Goal: Entertainment & Leisure: Consume media (video, audio)

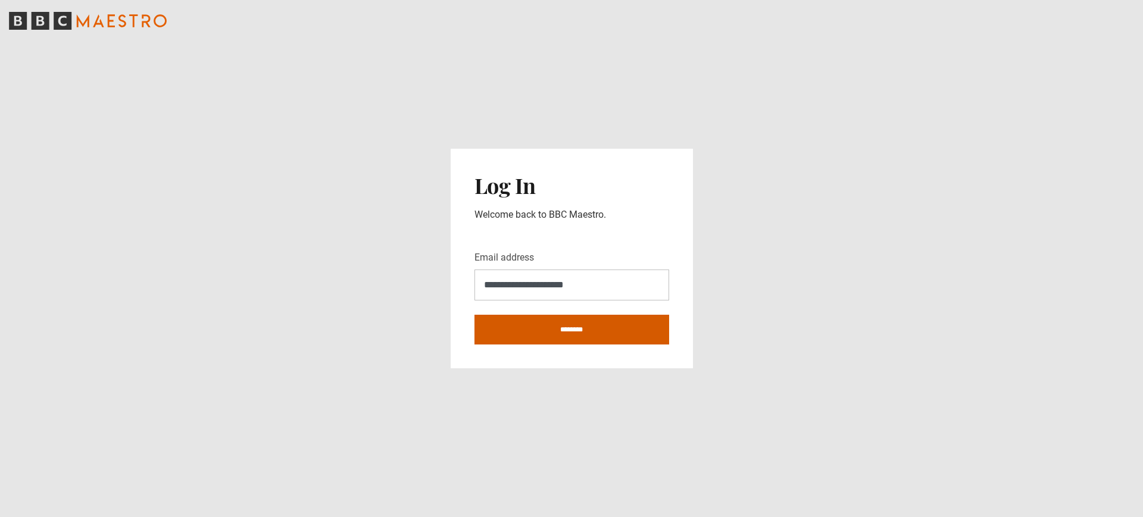
click at [564, 330] on input "********" at bounding box center [571, 330] width 195 height 30
type input "**********"
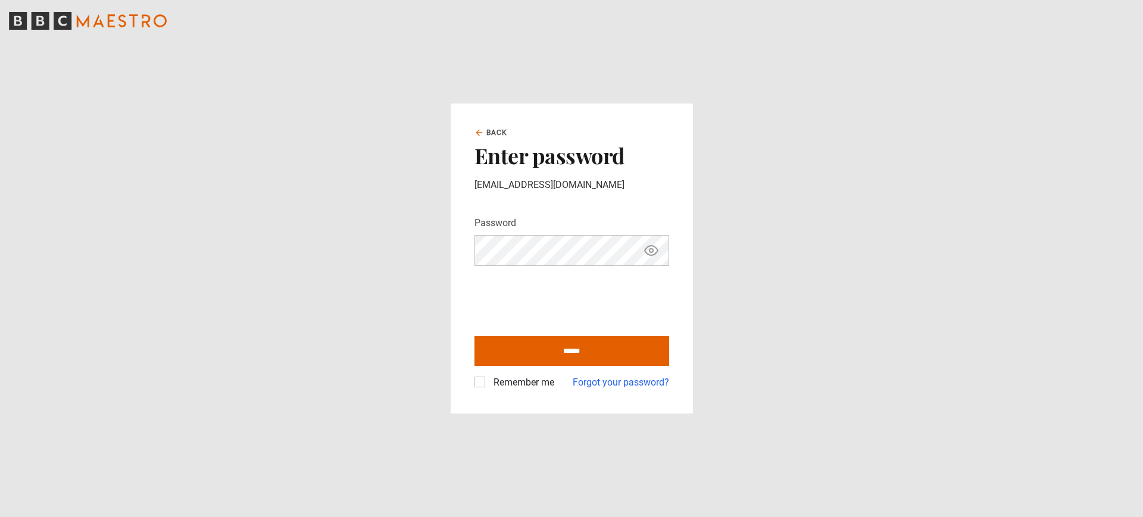
click at [655, 250] on icon "Show password" at bounding box center [651, 250] width 14 height 14
click at [489, 386] on label "Remember me" at bounding box center [521, 383] width 65 height 14
click at [532, 361] on input "******" at bounding box center [571, 351] width 195 height 30
type input "**********"
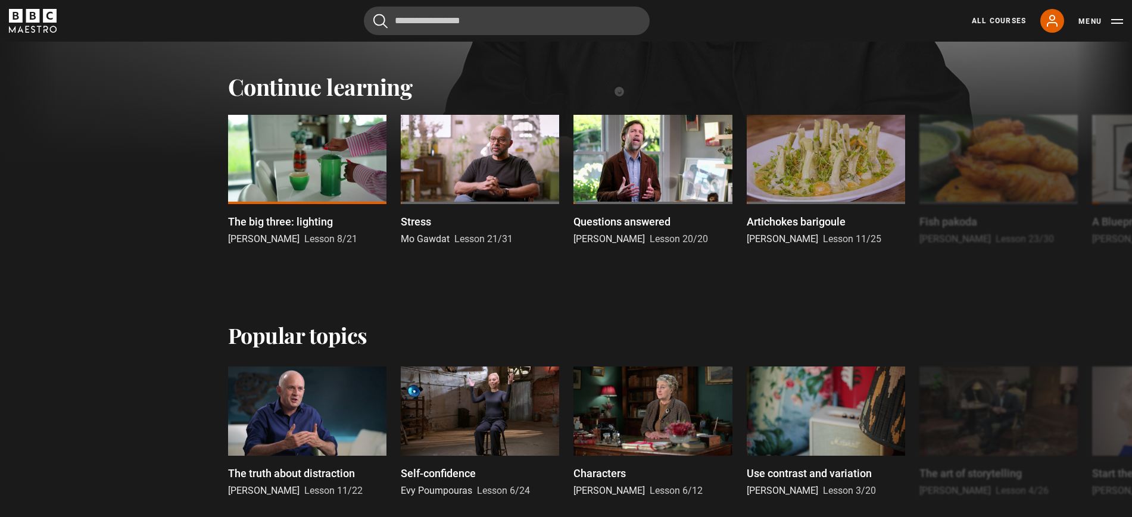
scroll to position [372, 0]
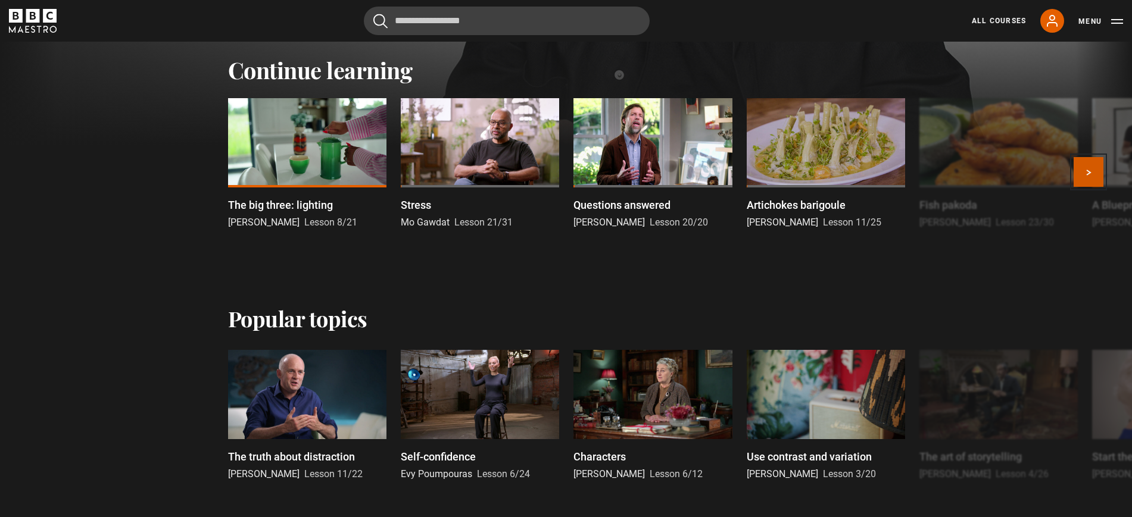
click at [1084, 172] on button "Next" at bounding box center [1088, 172] width 30 height 30
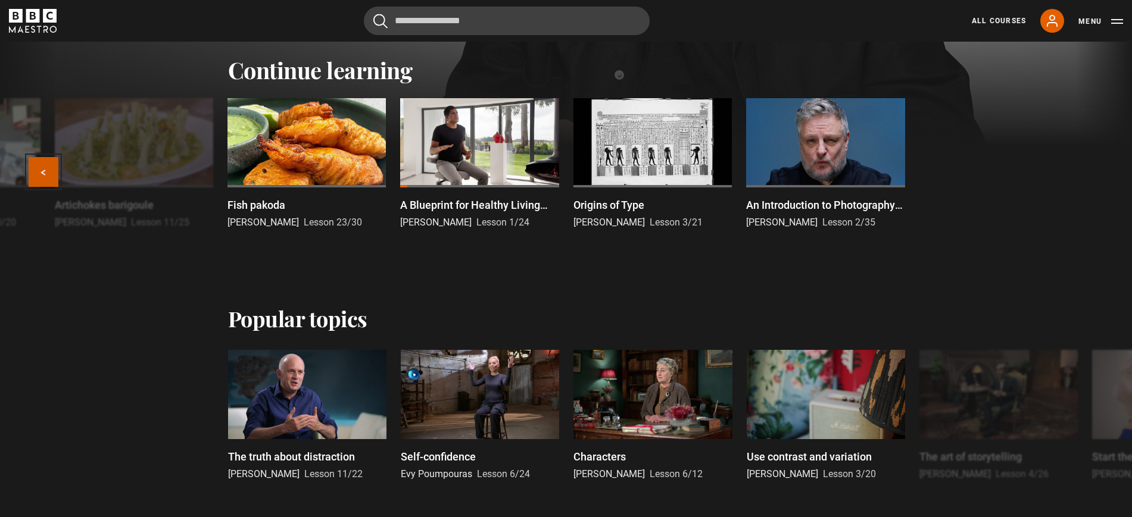
click at [38, 164] on button "Previous" at bounding box center [44, 172] width 30 height 30
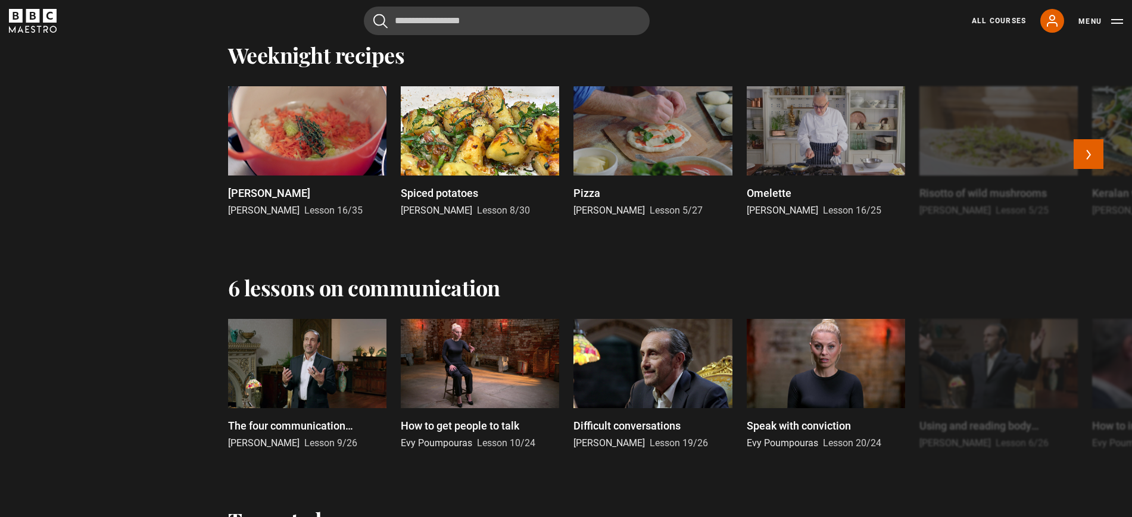
scroll to position [1414, 0]
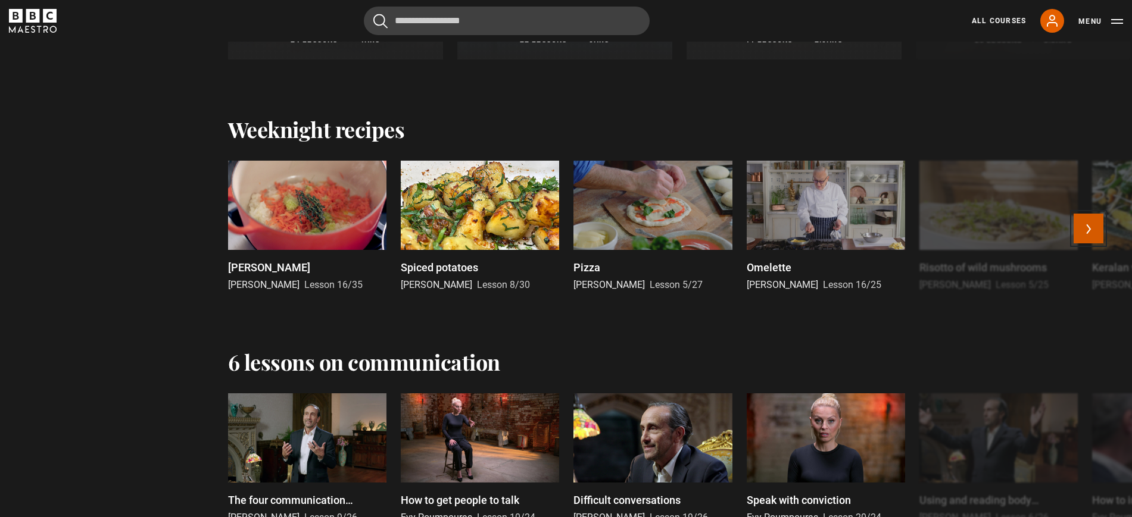
click at [1089, 227] on button "Next" at bounding box center [1088, 229] width 30 height 30
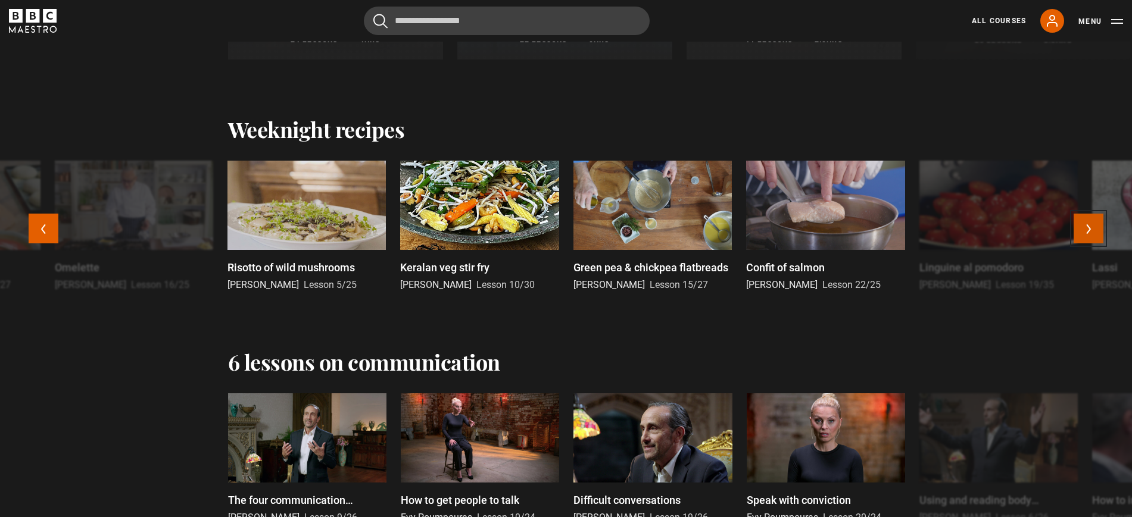
click at [1089, 227] on button "Next" at bounding box center [1088, 229] width 30 height 30
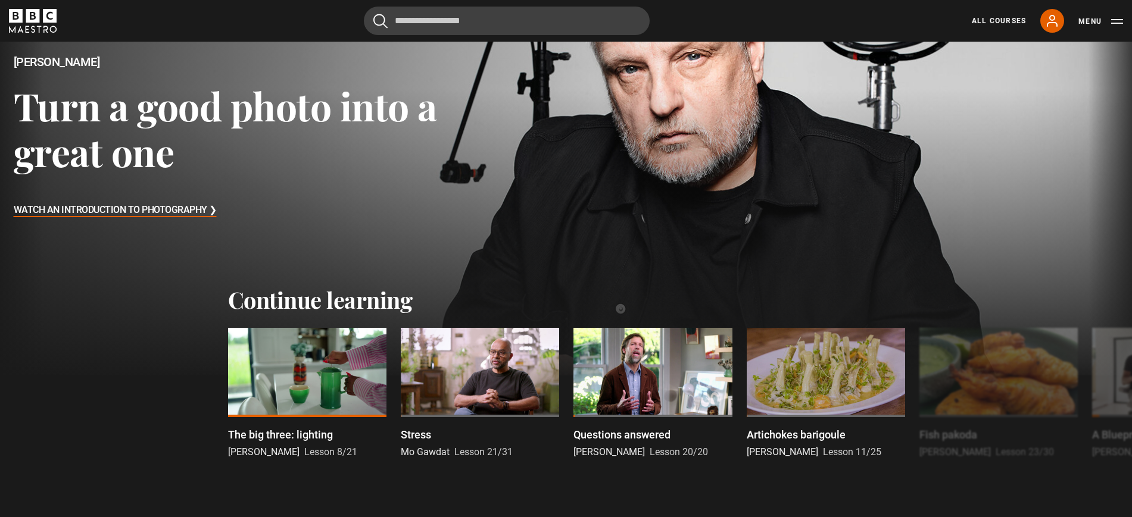
scroll to position [223, 0]
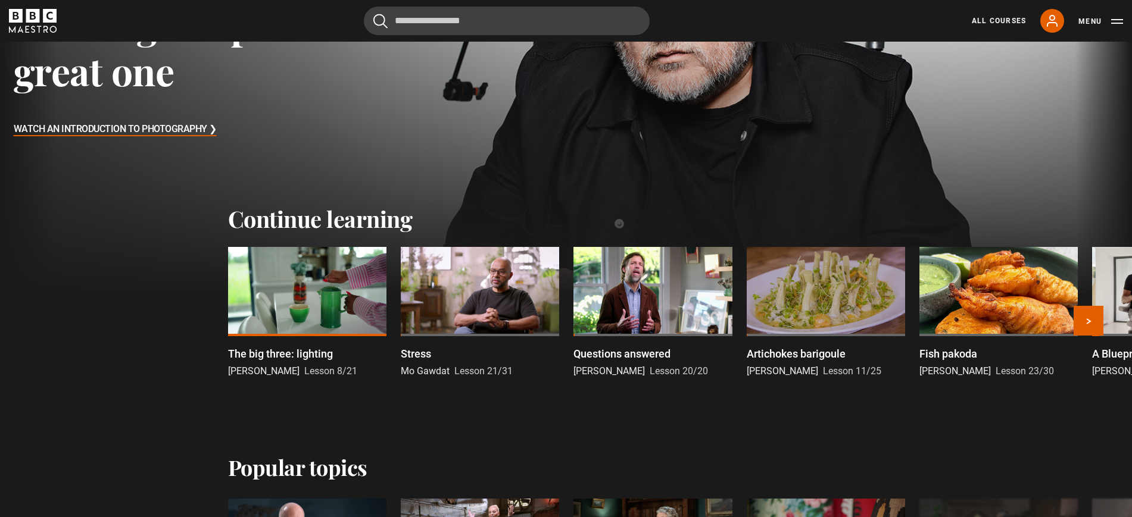
click at [344, 299] on div at bounding box center [307, 291] width 158 height 89
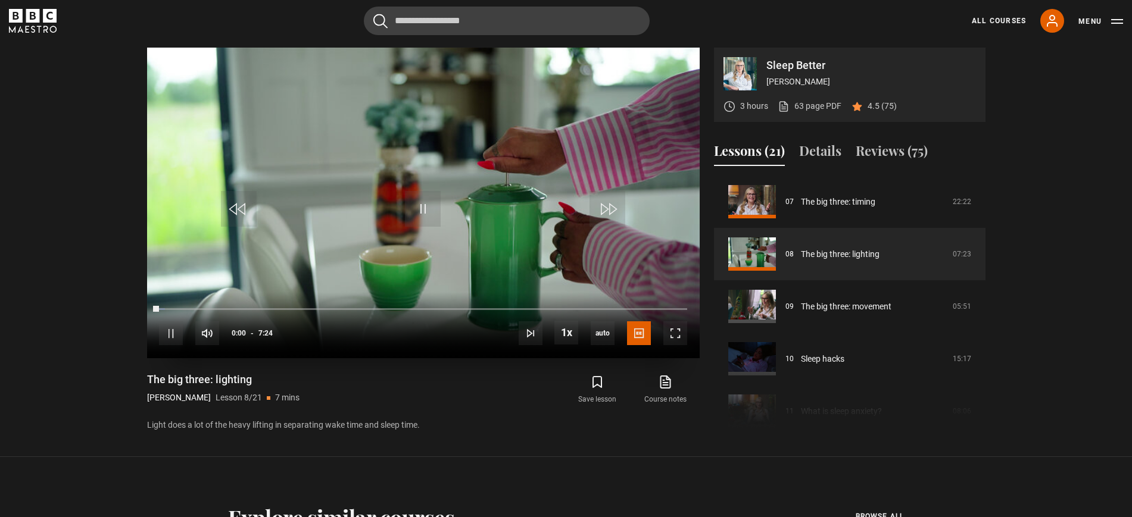
scroll to position [598, 0]
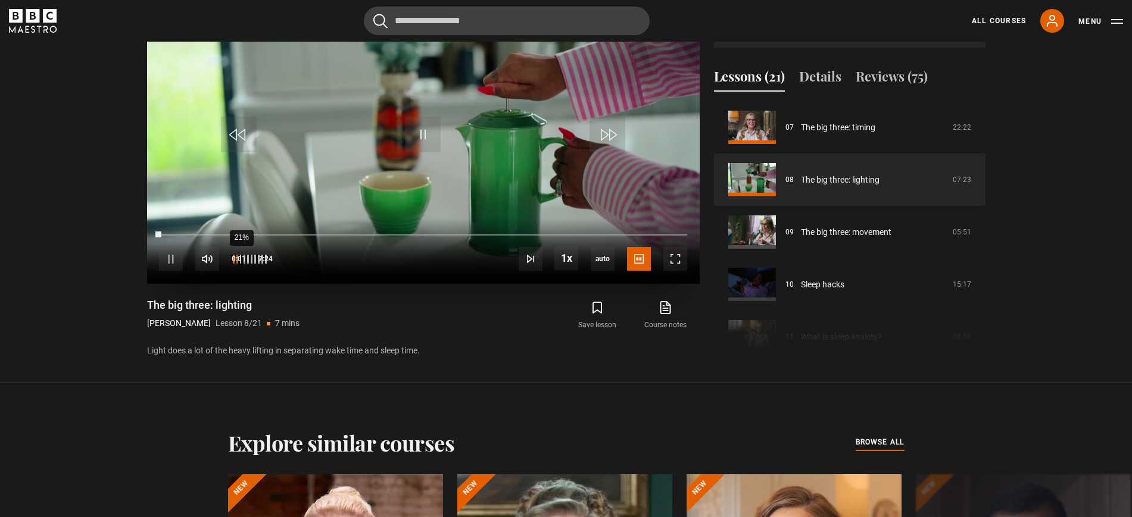
click at [236, 259] on div "21%" at bounding box center [249, 259] width 36 height 9
click at [219, 264] on div "Unmute 0%" at bounding box center [207, 259] width 24 height 24
drag, startPoint x: 237, startPoint y: 261, endPoint x: 230, endPoint y: 261, distance: 6.5
click at [231, 261] on div "10%" at bounding box center [249, 259] width 36 height 9
click at [237, 261] on div "21%" at bounding box center [249, 259] width 36 height 9
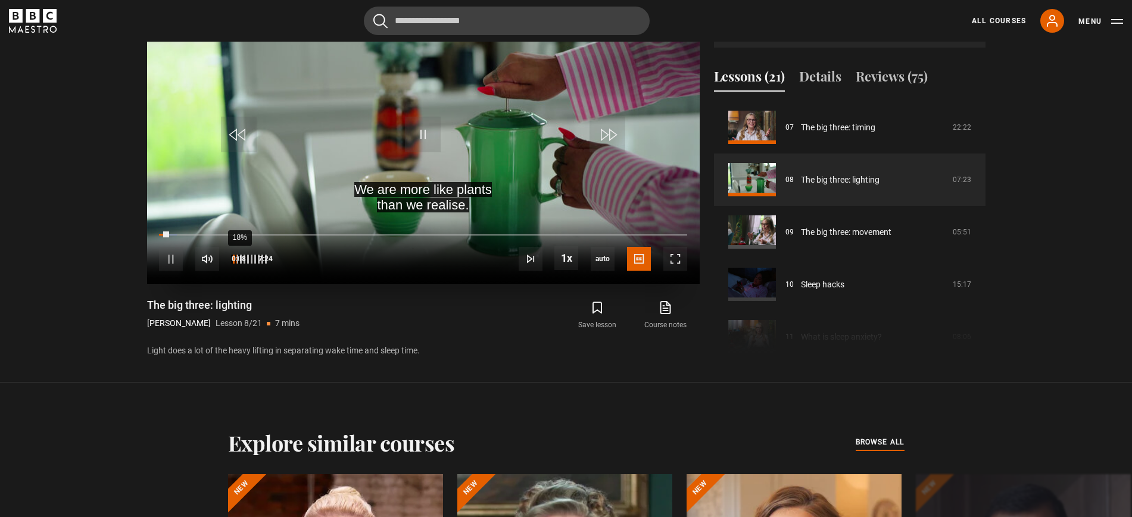
click at [239, 261] on div "18%" at bounding box center [239, 259] width 1 height 9
click at [242, 261] on div "24%" at bounding box center [242, 259] width 1 height 9
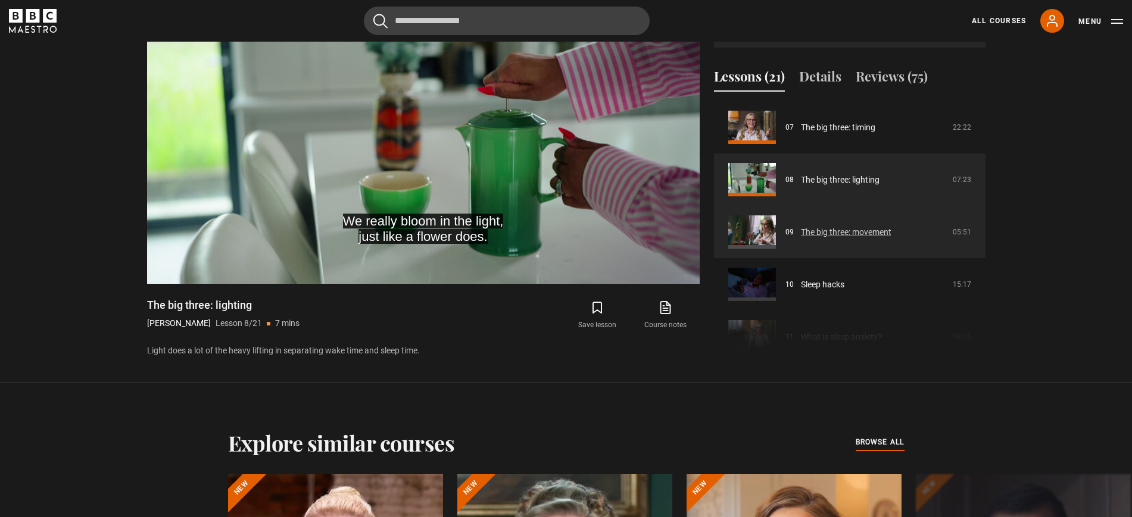
click at [889, 236] on link "The big three: movement" at bounding box center [846, 232] width 90 height 13
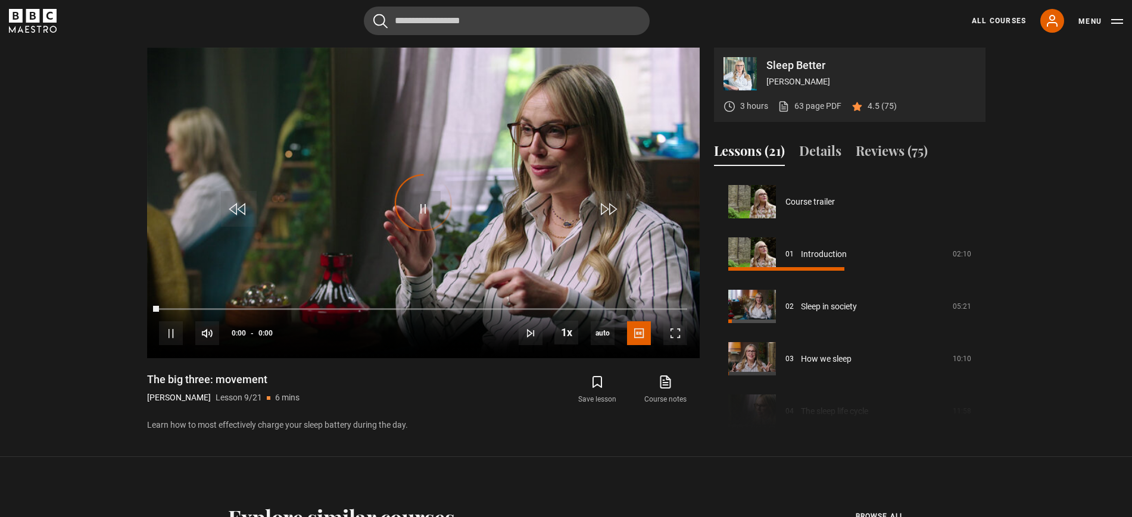
scroll to position [419, 0]
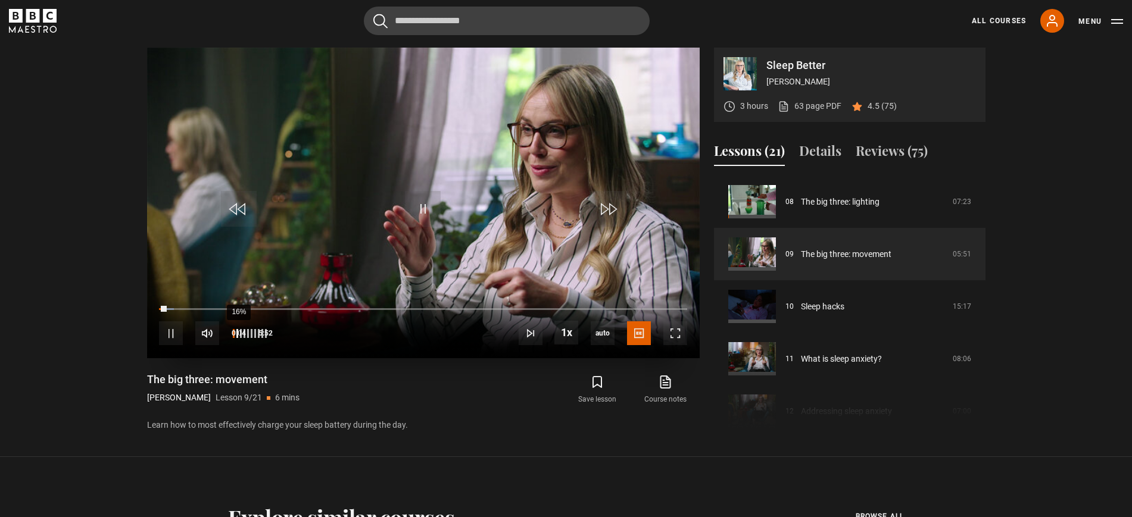
click at [239, 336] on div "16%" at bounding box center [239, 333] width 1 height 9
click at [238, 336] on div "14%" at bounding box center [238, 333] width 1 height 9
click at [242, 336] on div "24%" at bounding box center [242, 333] width 1 height 9
click at [239, 335] on div "18%" at bounding box center [239, 333] width 1 height 9
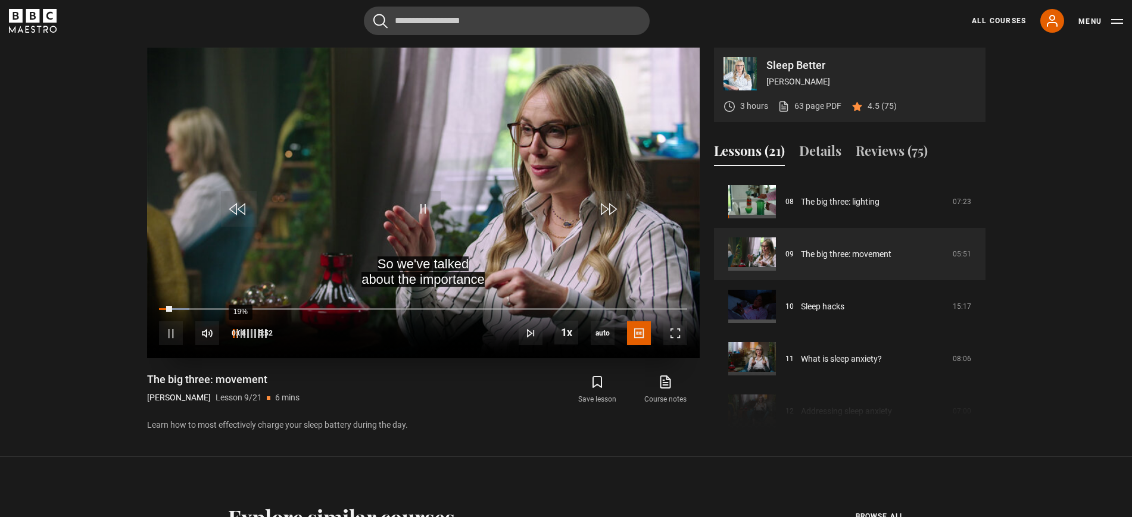
click at [236, 335] on div "19%" at bounding box center [249, 333] width 36 height 9
drag, startPoint x: 181, startPoint y: 315, endPoint x: 104, endPoint y: 323, distance: 77.3
click at [104, 323] on section "Sleep Better [PERSON_NAME] 3 hours 63 page PDF (opens in new tab) 4.5 (75) and …" at bounding box center [566, 228] width 1132 height 457
click at [170, 313] on div "10s Skip Back 10 seconds Pause 10s Skip Forward 10 seconds Loaded : 0.00% 0:05 …" at bounding box center [423, 325] width 552 height 66
click at [169, 310] on div "Loaded : 0.00% 0:06 0:06" at bounding box center [422, 309] width 527 height 4
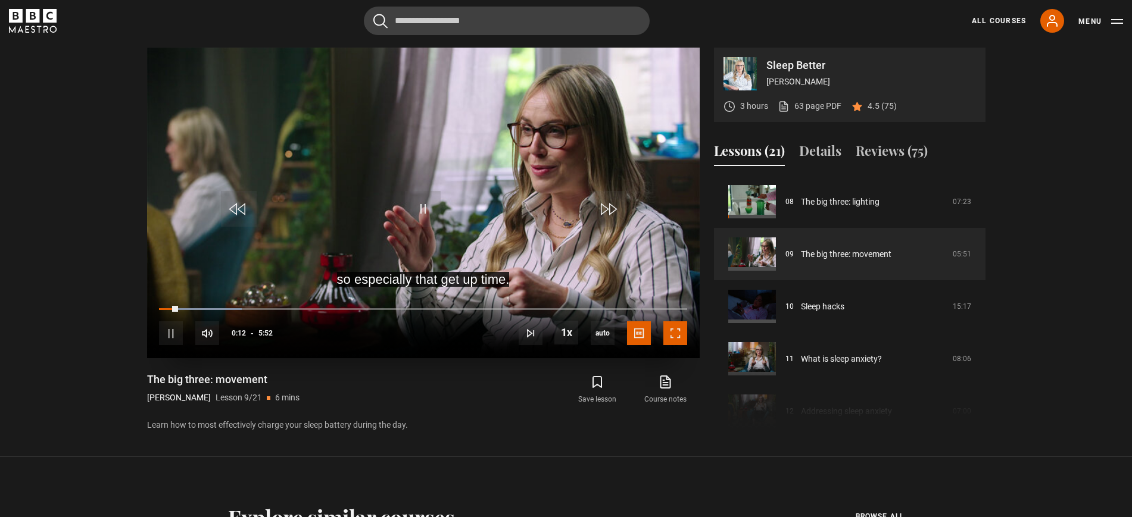
drag, startPoint x: 664, startPoint y: 333, endPoint x: 668, endPoint y: 424, distance: 90.6
click at [664, 333] on span "Video Player" at bounding box center [675, 333] width 24 height 24
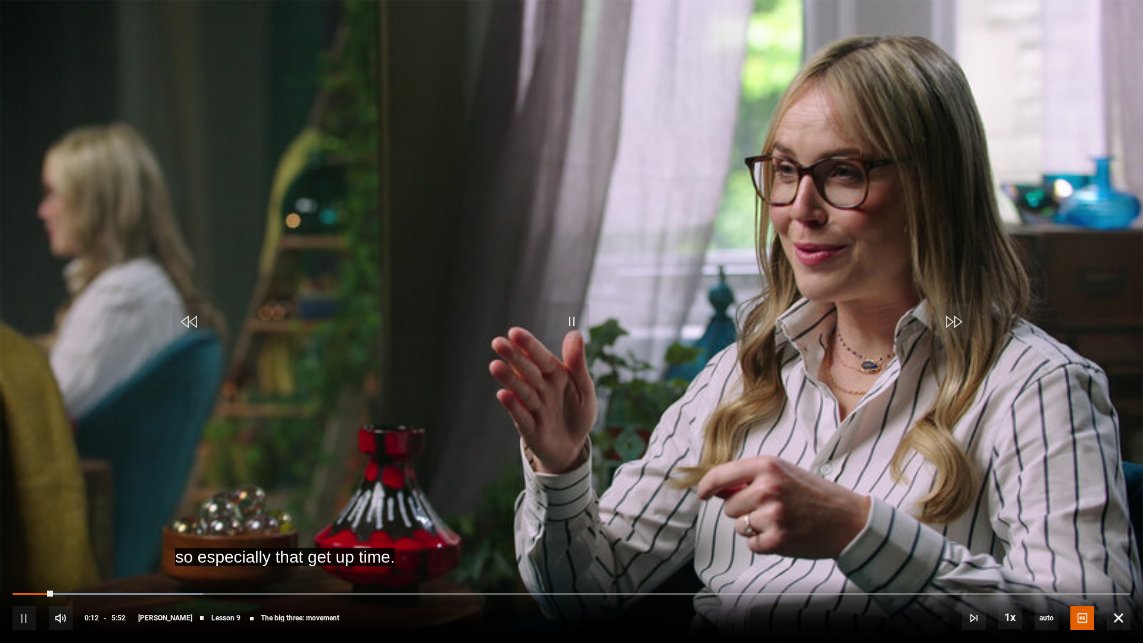
click at [670, 424] on video "Video Player" at bounding box center [571, 321] width 1143 height 643
click at [915, 410] on video "Video Player" at bounding box center [571, 321] width 1143 height 643
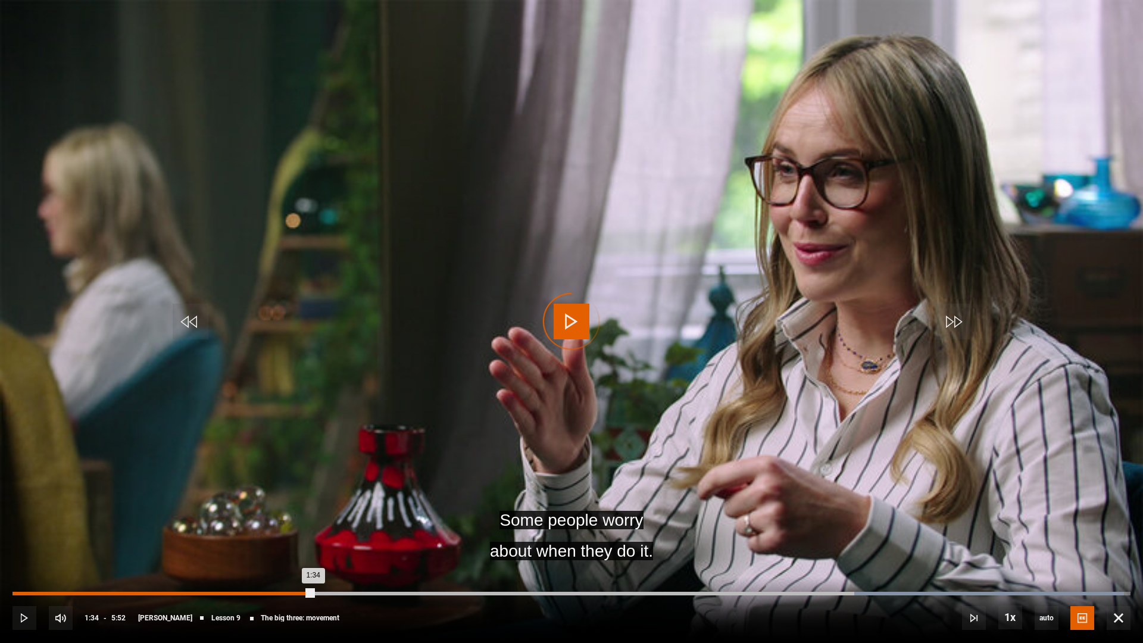
click at [313, 517] on div "1:34" at bounding box center [163, 594] width 301 height 4
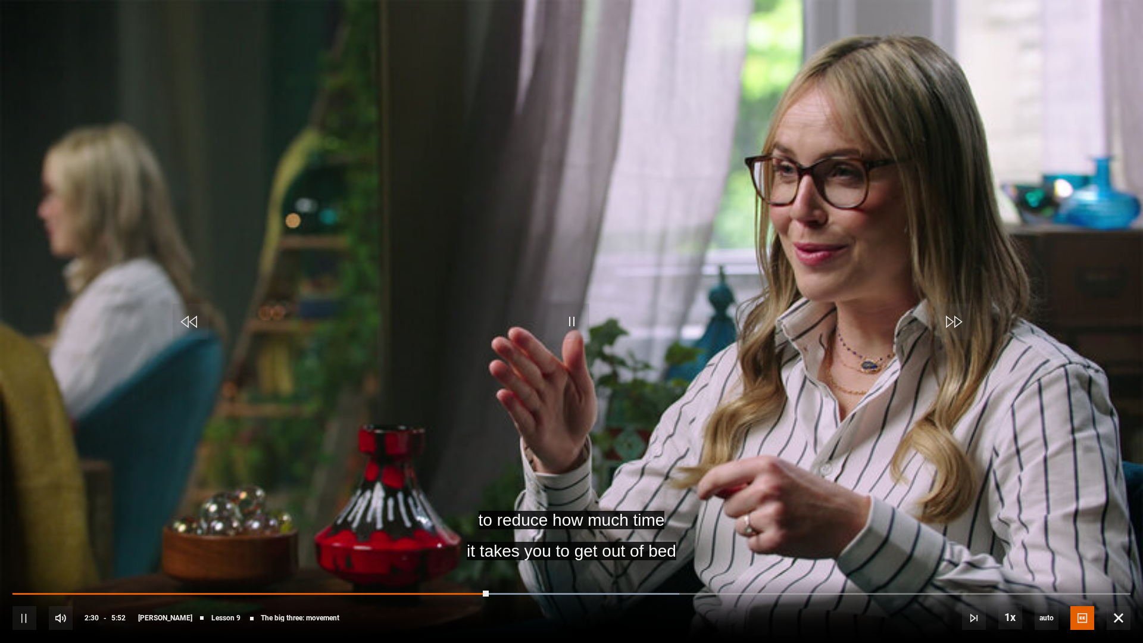
click at [1053, 517] on video "Video Player" at bounding box center [571, 321] width 1143 height 643
click at [962, 451] on video "Video Player" at bounding box center [571, 321] width 1143 height 643
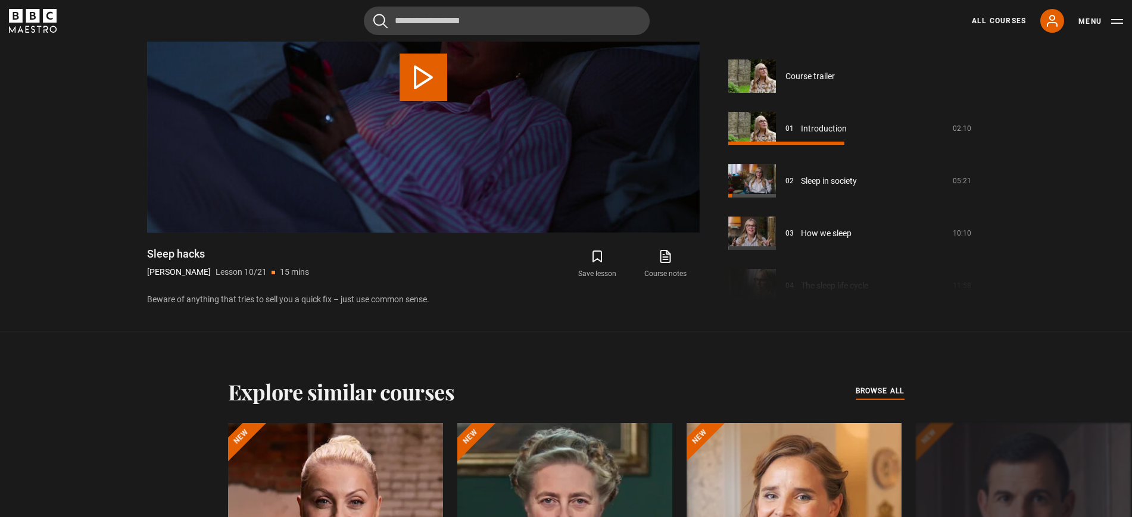
scroll to position [472, 0]
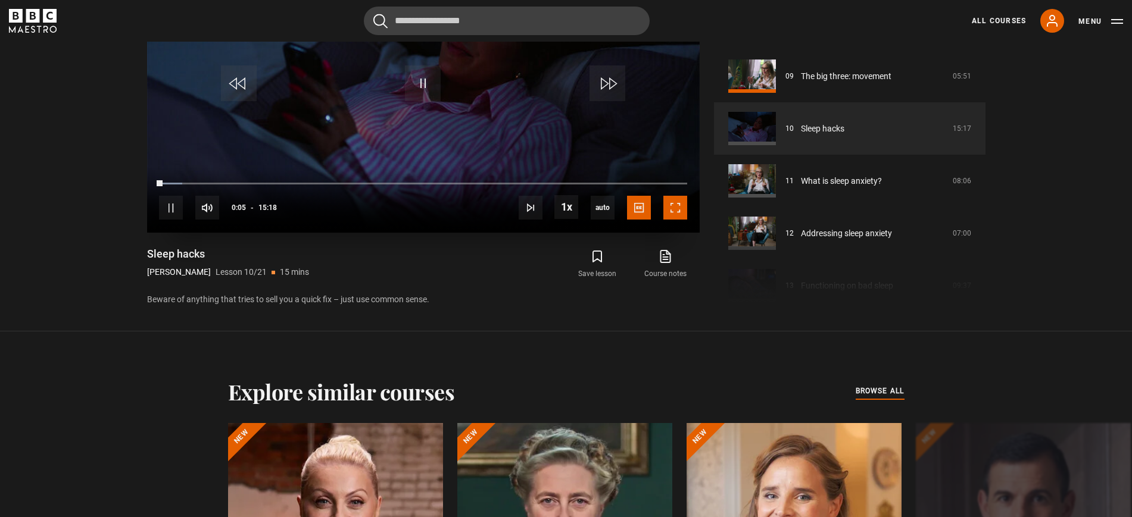
click at [683, 219] on span "Video Player" at bounding box center [675, 208] width 24 height 24
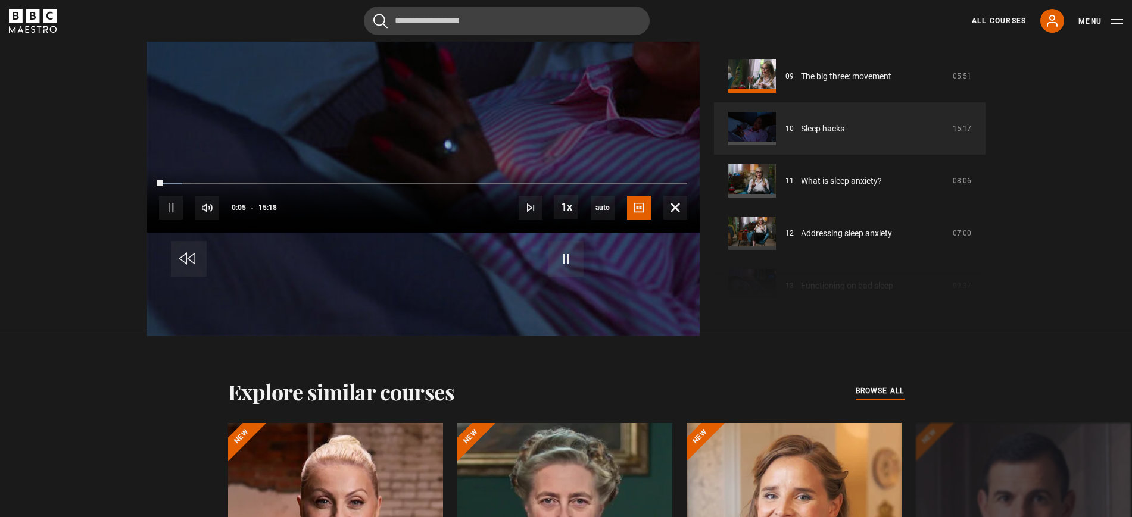
scroll to position [571, 0]
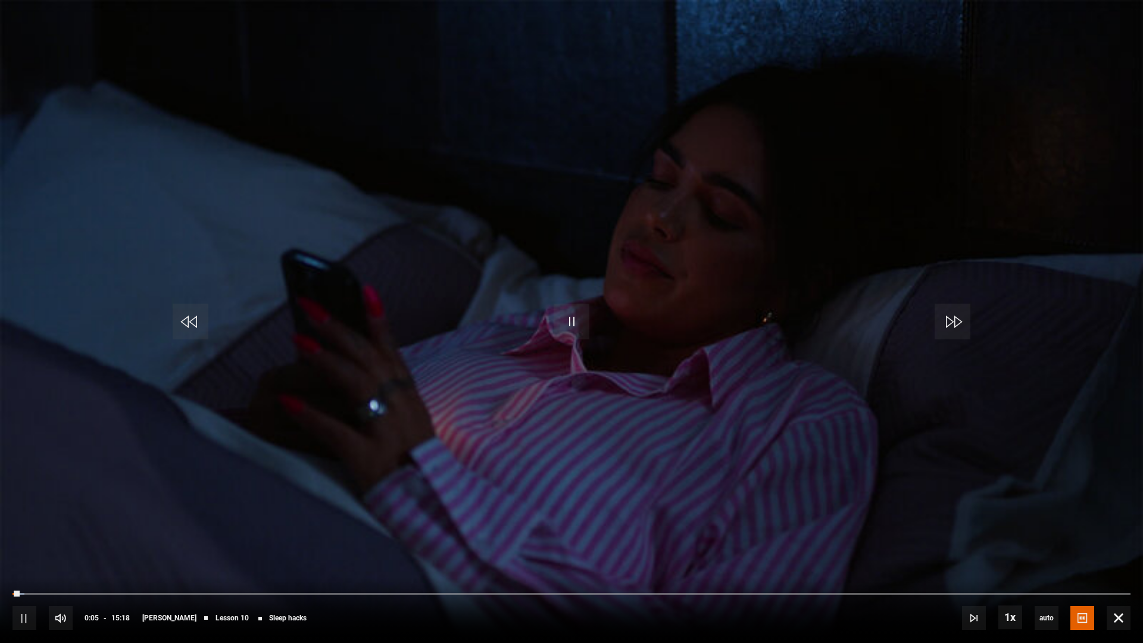
click at [692, 348] on video "Video Player" at bounding box center [571, 321] width 1143 height 643
click at [1114, 517] on span "Video Player" at bounding box center [1119, 618] width 24 height 24
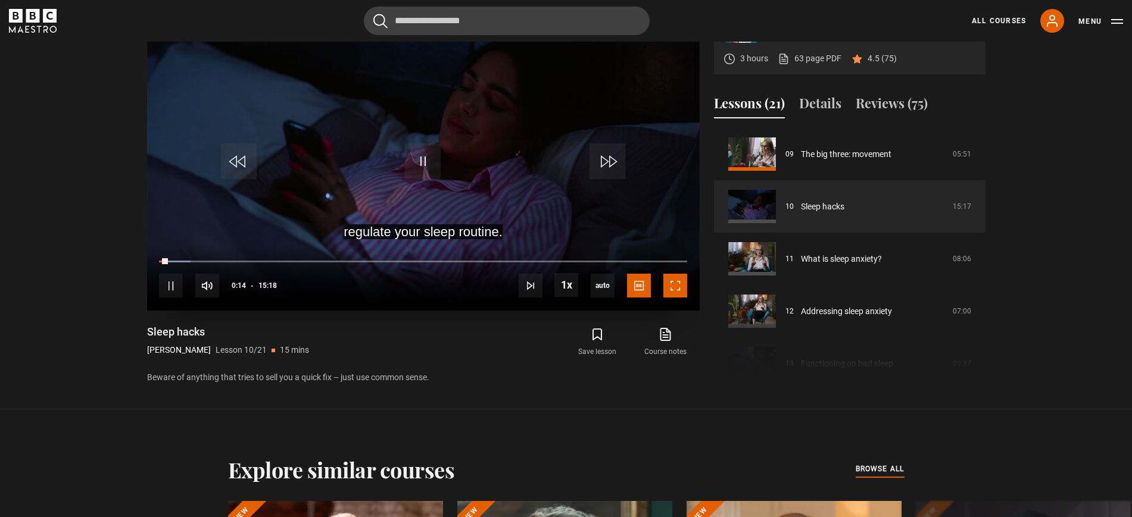
click at [681, 282] on span "Video Player" at bounding box center [675, 286] width 24 height 24
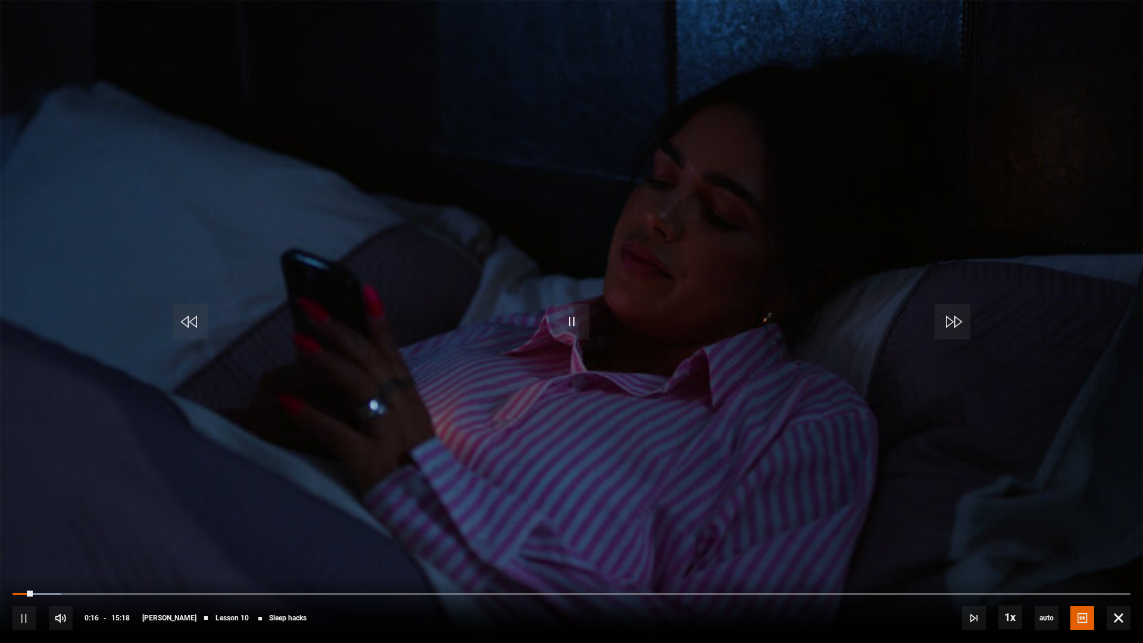
click at [777, 290] on video "Video Player" at bounding box center [571, 321] width 1143 height 643
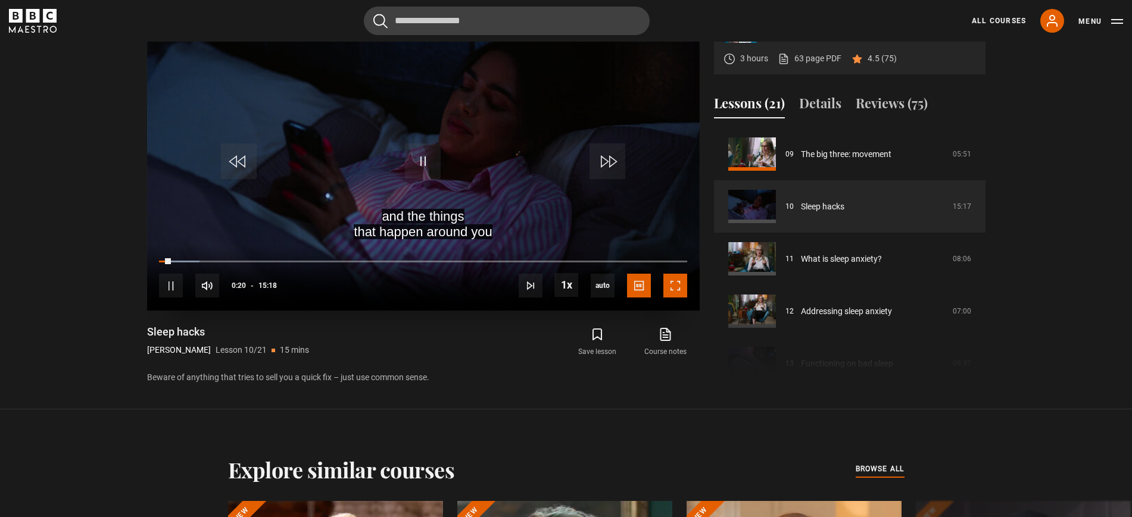
click at [667, 280] on span "Video Player" at bounding box center [675, 286] width 24 height 24
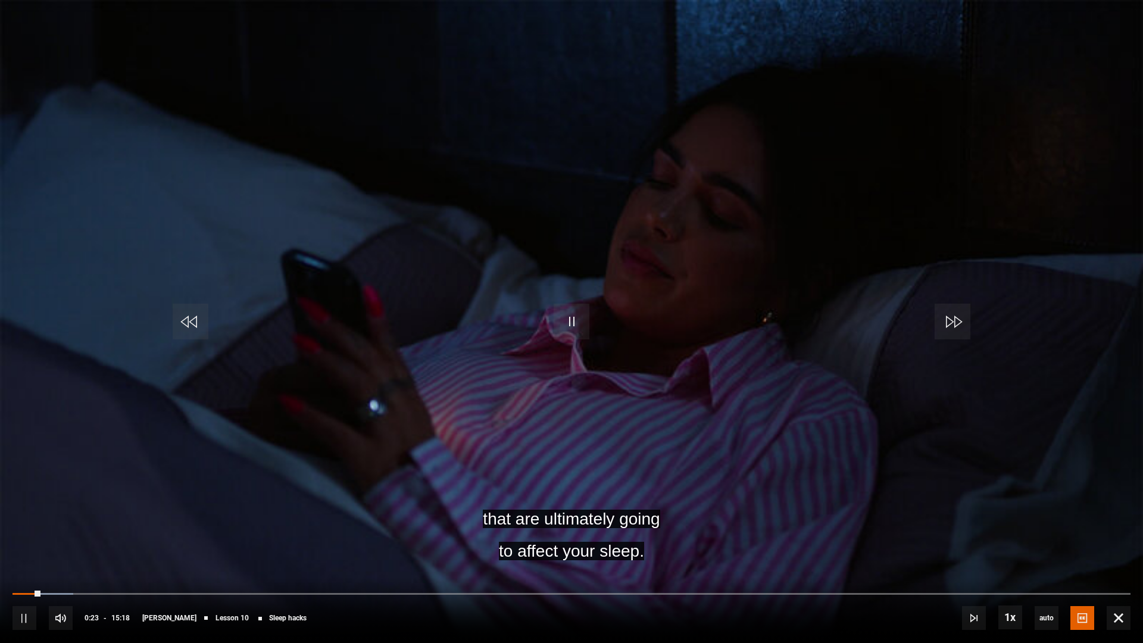
drag, startPoint x: 21, startPoint y: 591, endPoint x: 0, endPoint y: 579, distance: 24.8
click at [0, 517] on div "10s Skip Back 10 seconds Pause 10s Skip Forward 10 seconds Loaded : 5.45% 00:03…" at bounding box center [571, 610] width 1143 height 66
drag, startPoint x: 26, startPoint y: 594, endPoint x: 8, endPoint y: 589, distance: 17.9
click at [8, 517] on div "10s Skip Back 10 seconds Pause 10s Skip Forward 10 seconds Loaded : 6.54% 00:10…" at bounding box center [571, 610] width 1143 height 66
click at [23, 517] on div "10s Skip Back 10 seconds Pause 10s Skip Forward 10 seconds Loaded : 6.54% 00:05…" at bounding box center [571, 610] width 1143 height 66
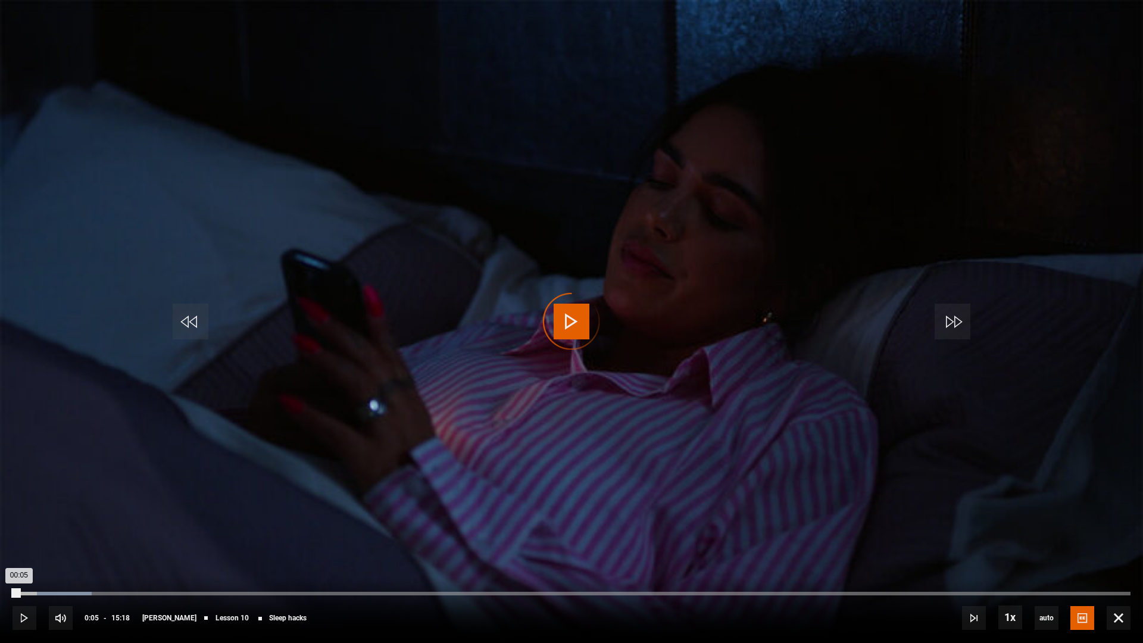
click at [19, 517] on div "Loaded : 7.08% 00:04 00:05" at bounding box center [572, 594] width 1118 height 4
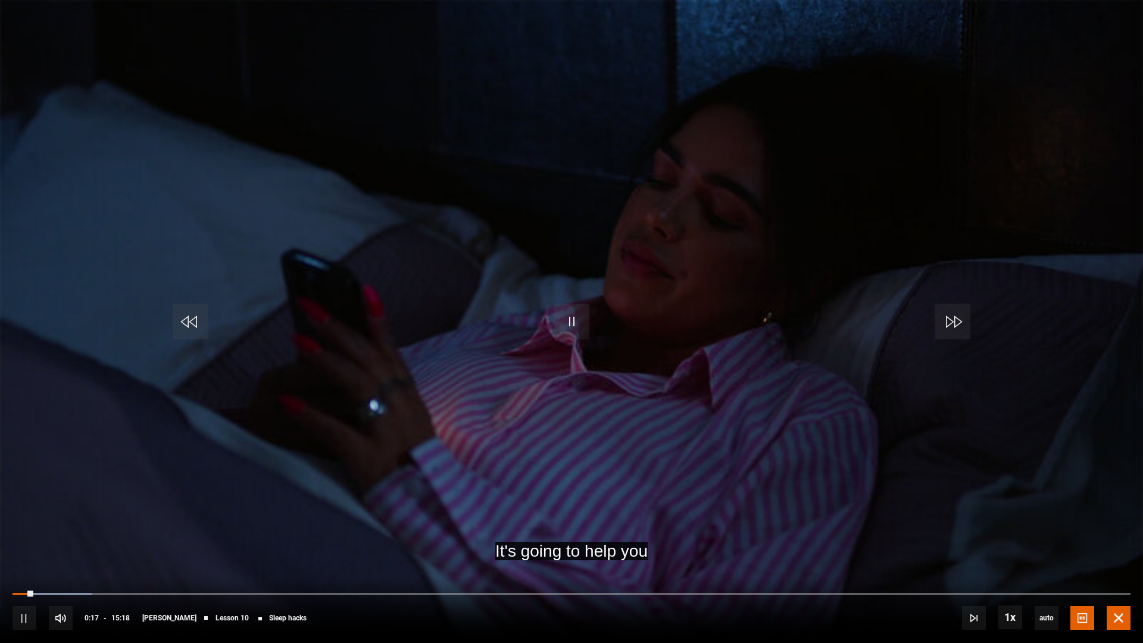
click at [1120, 517] on span "Video Player" at bounding box center [1119, 618] width 24 height 24
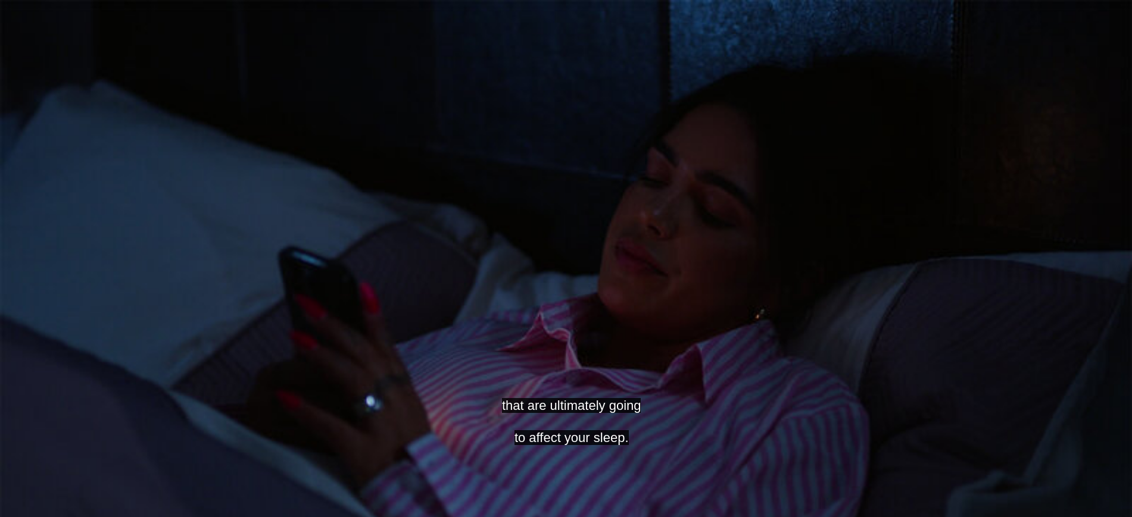
scroll to position [338, 0]
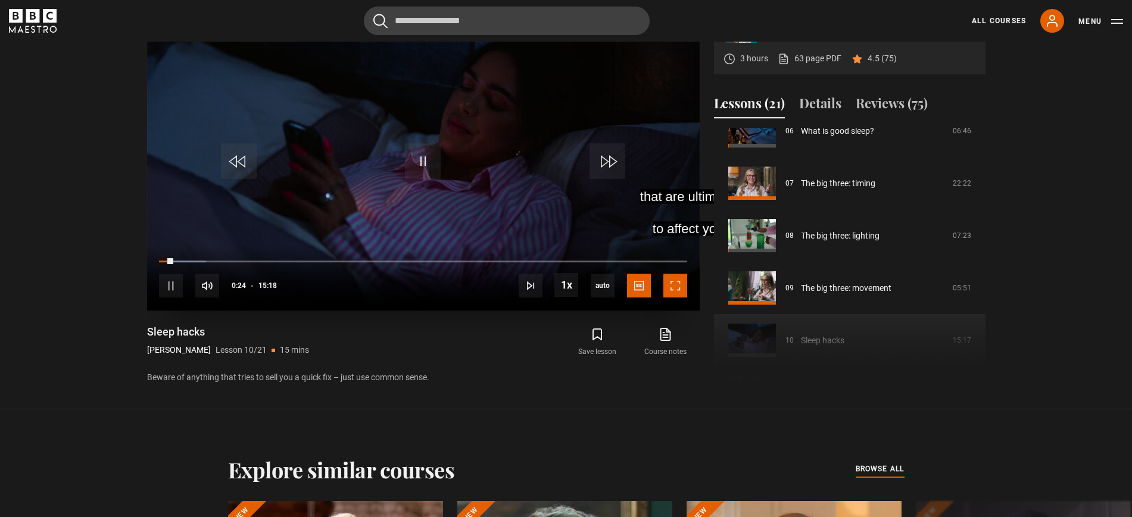
click at [680, 290] on span "Video Player" at bounding box center [675, 286] width 24 height 24
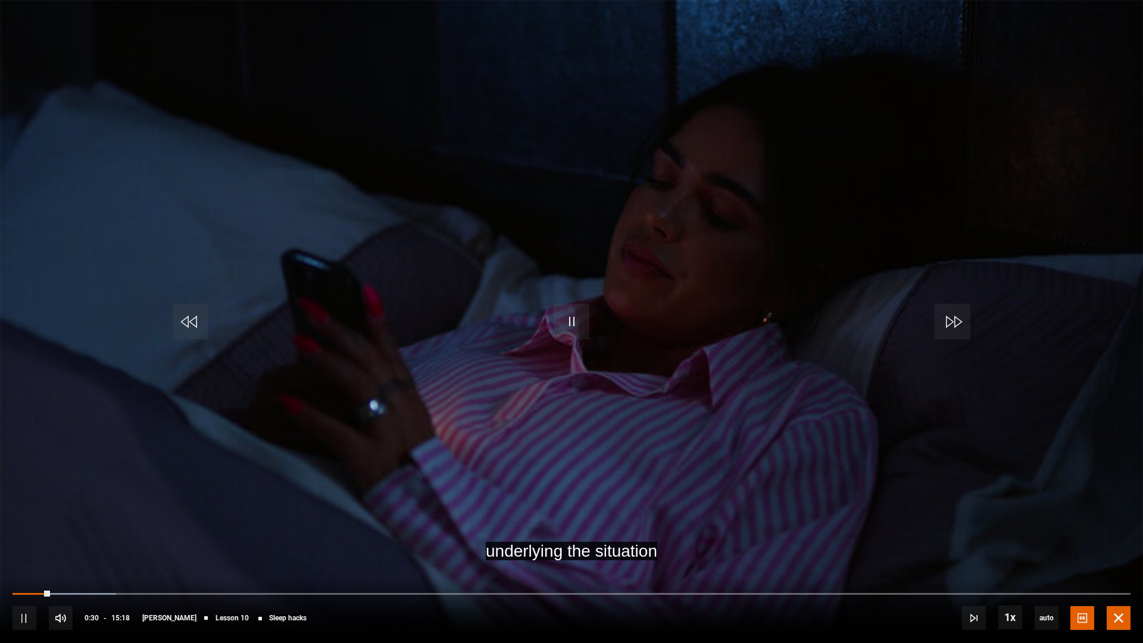
click at [1129, 517] on span "Video Player" at bounding box center [1119, 618] width 24 height 24
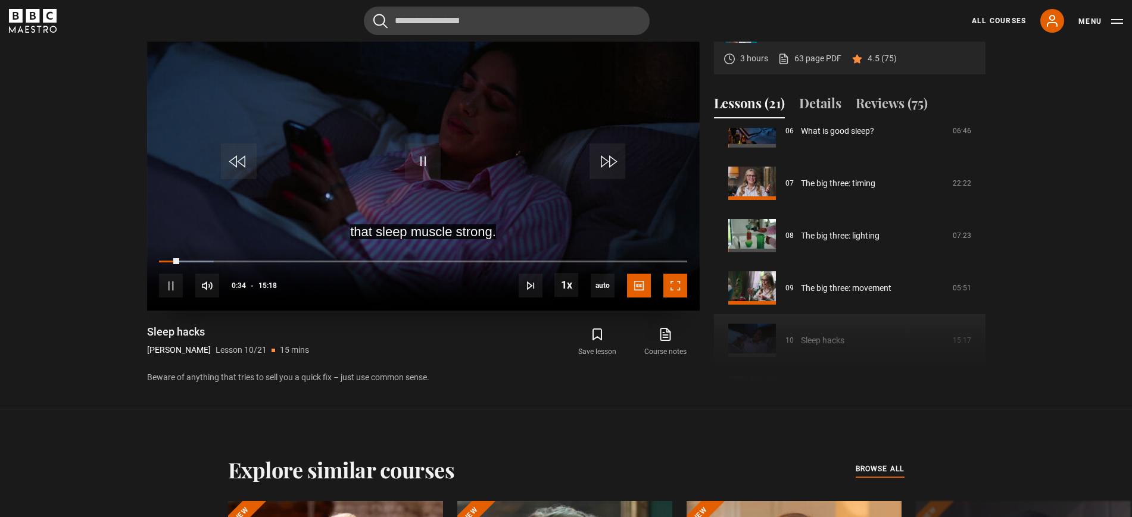
click at [678, 295] on span "Video Player" at bounding box center [675, 286] width 24 height 24
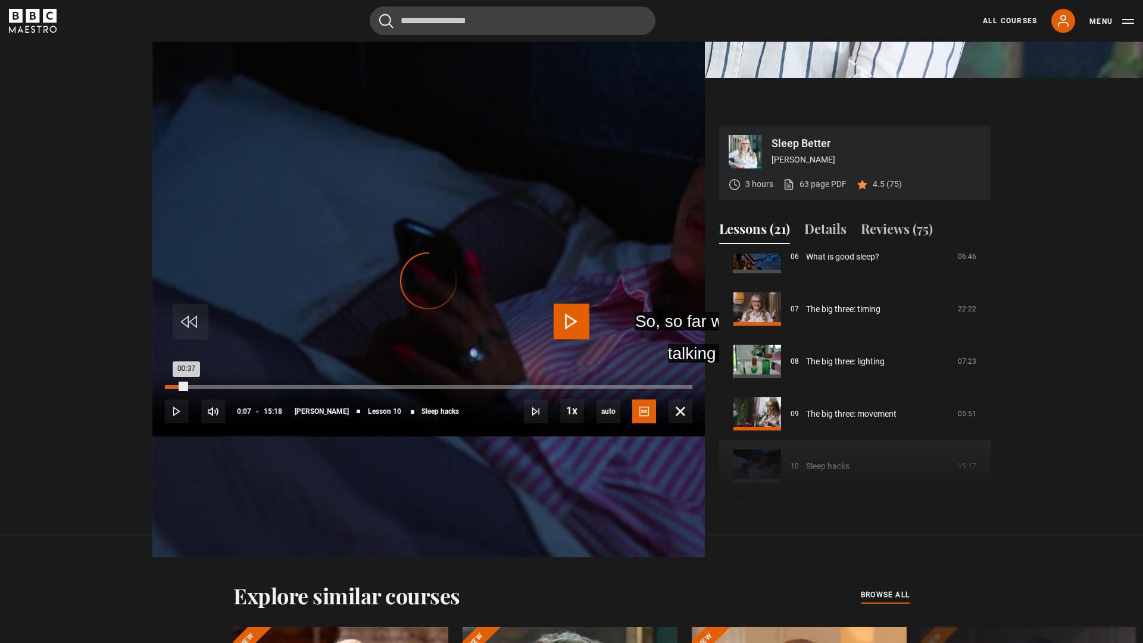
click at [165, 389] on div "Loaded : 0.00% 00:07 00:37" at bounding box center [428, 387] width 527 height 4
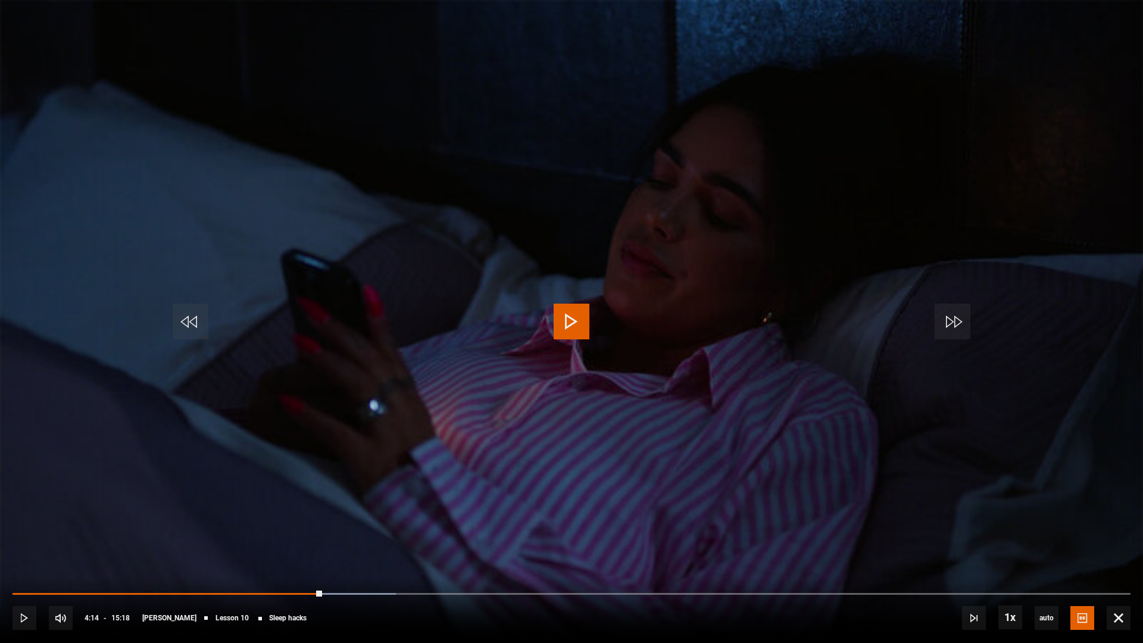
click at [542, 296] on video "Video Player" at bounding box center [571, 321] width 1143 height 643
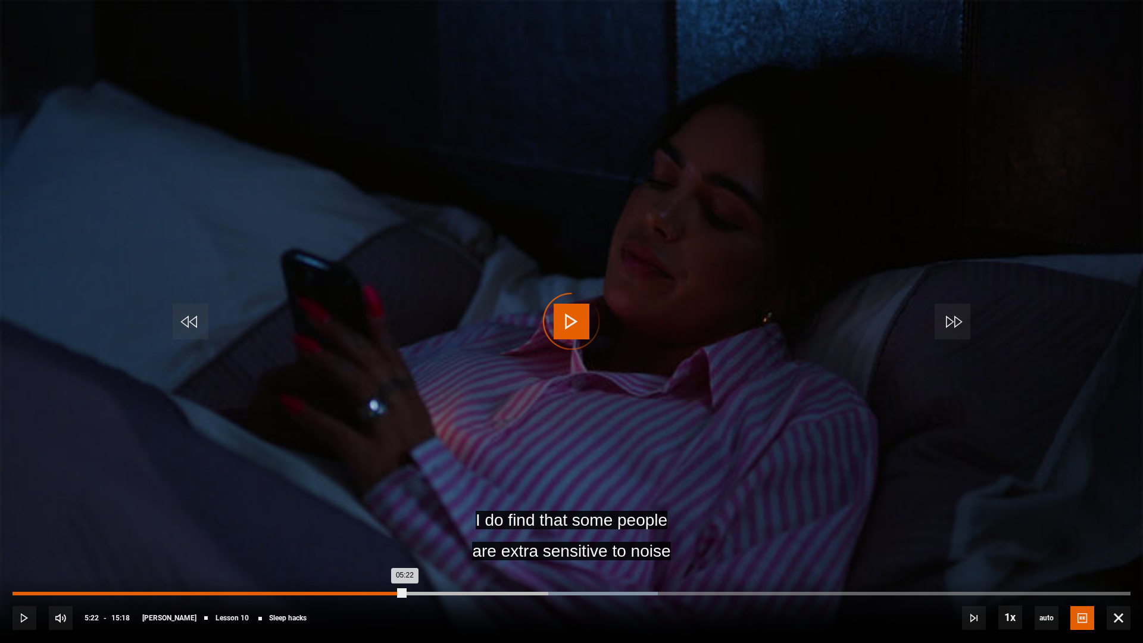
click at [405, 517] on div "Loaded : 57.73% 05:22 05:22" at bounding box center [572, 594] width 1118 height 4
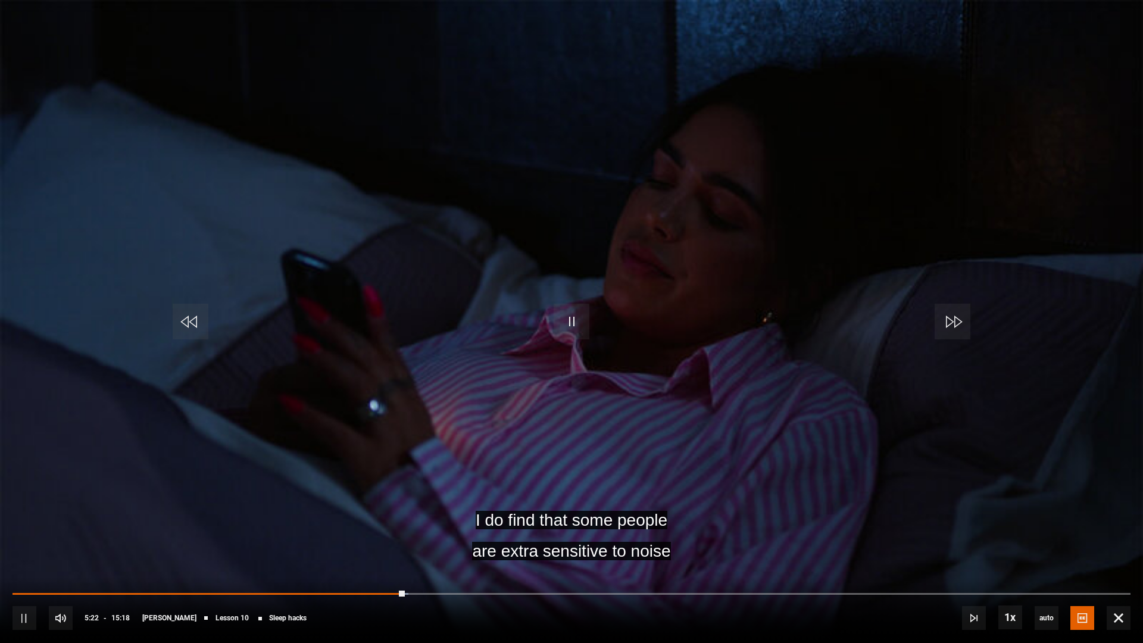
click at [735, 362] on video "Video Player" at bounding box center [571, 321] width 1143 height 643
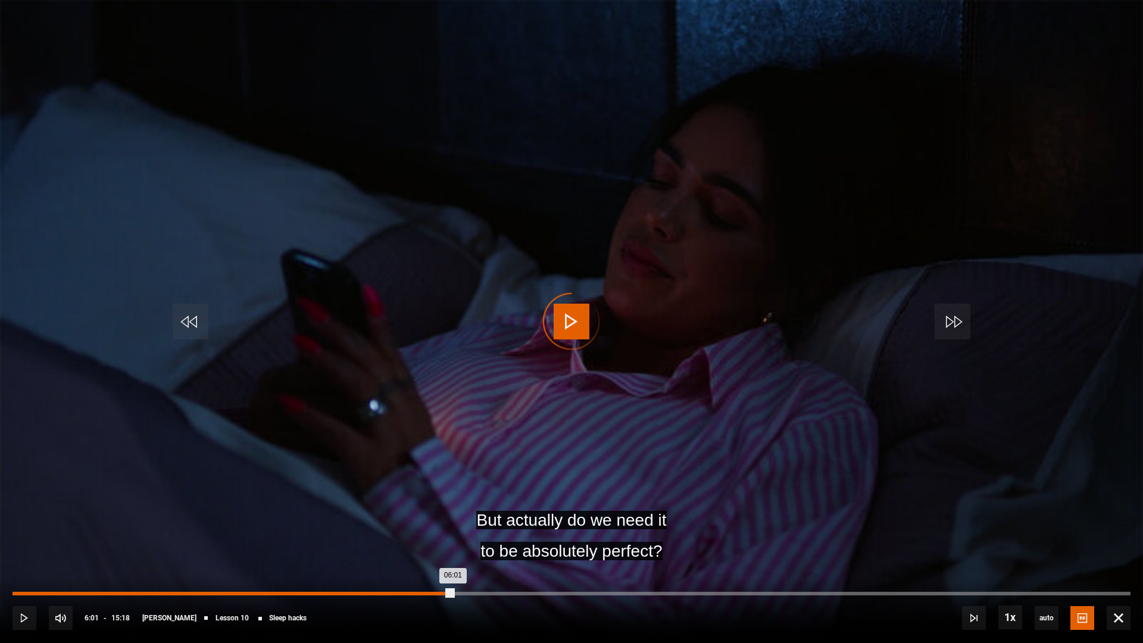
click at [453, 517] on div "Loaded : 0.00% 06:01 06:01" at bounding box center [572, 594] width 1118 height 4
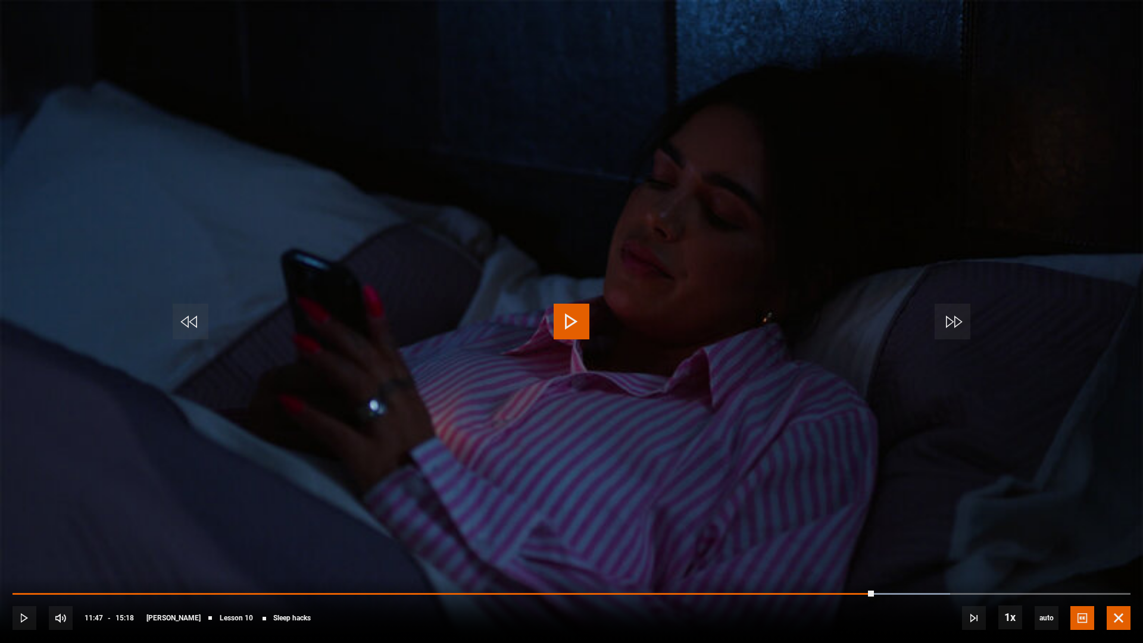
click at [1119, 517] on span "Video Player" at bounding box center [1119, 618] width 24 height 24
